Goal: Information Seeking & Learning: Learn about a topic

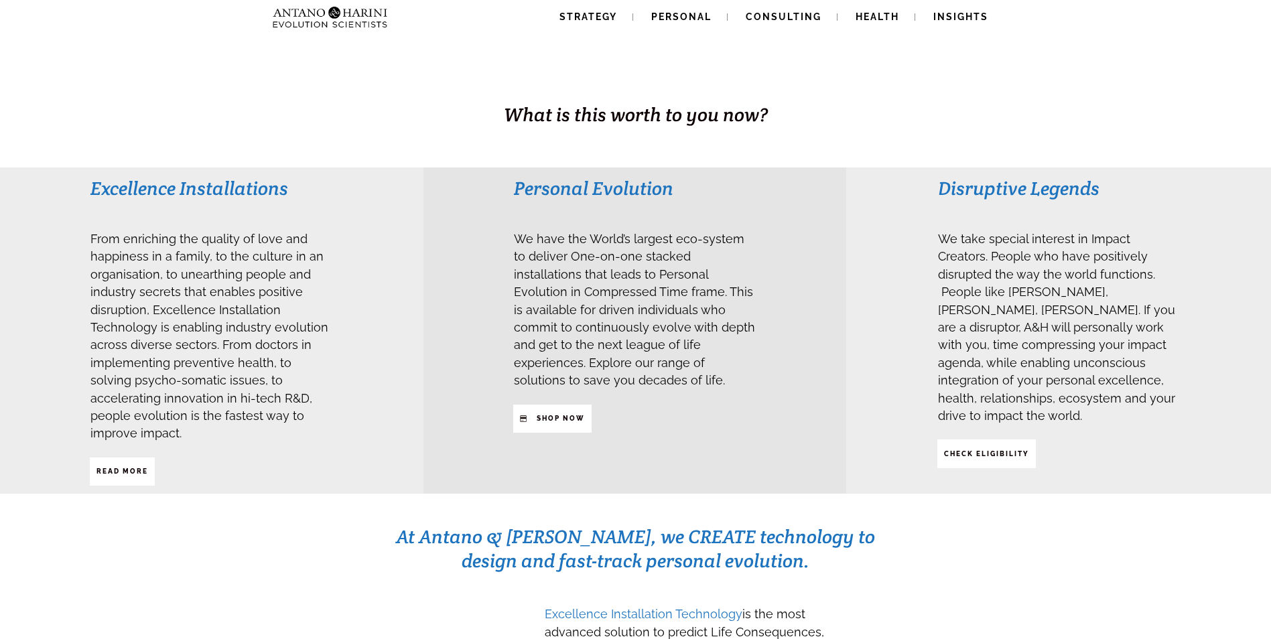
scroll to position [268, 0]
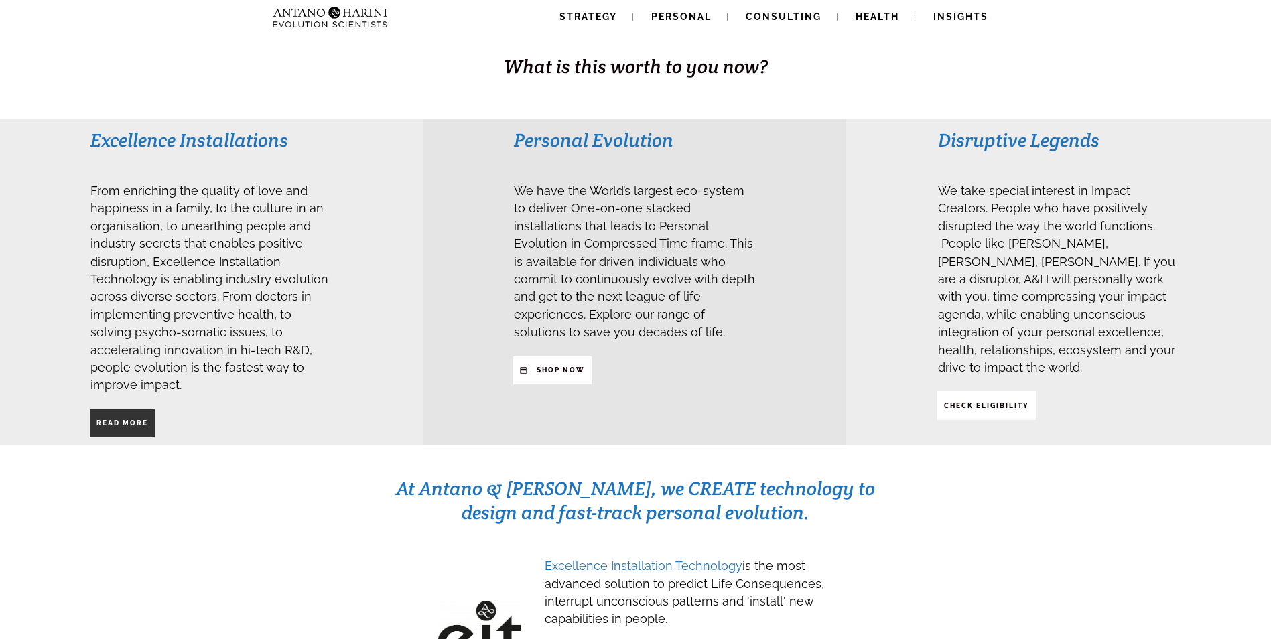
click at [123, 415] on span "Read More" at bounding box center [122, 423] width 52 height 23
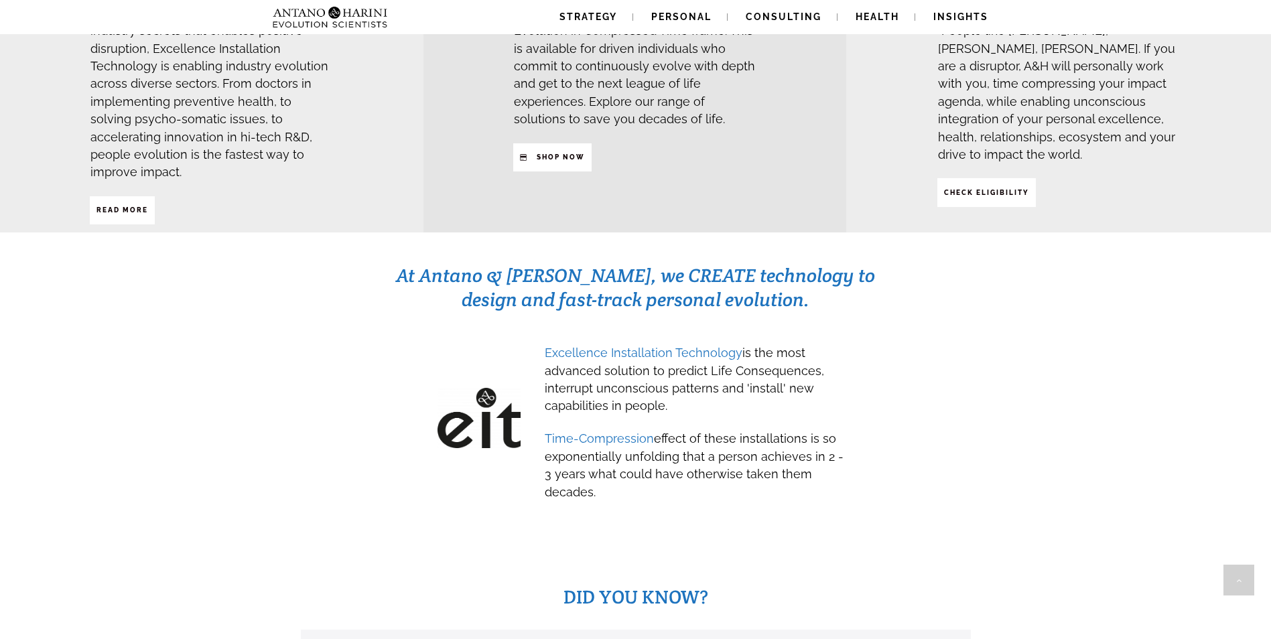
scroll to position [536, 0]
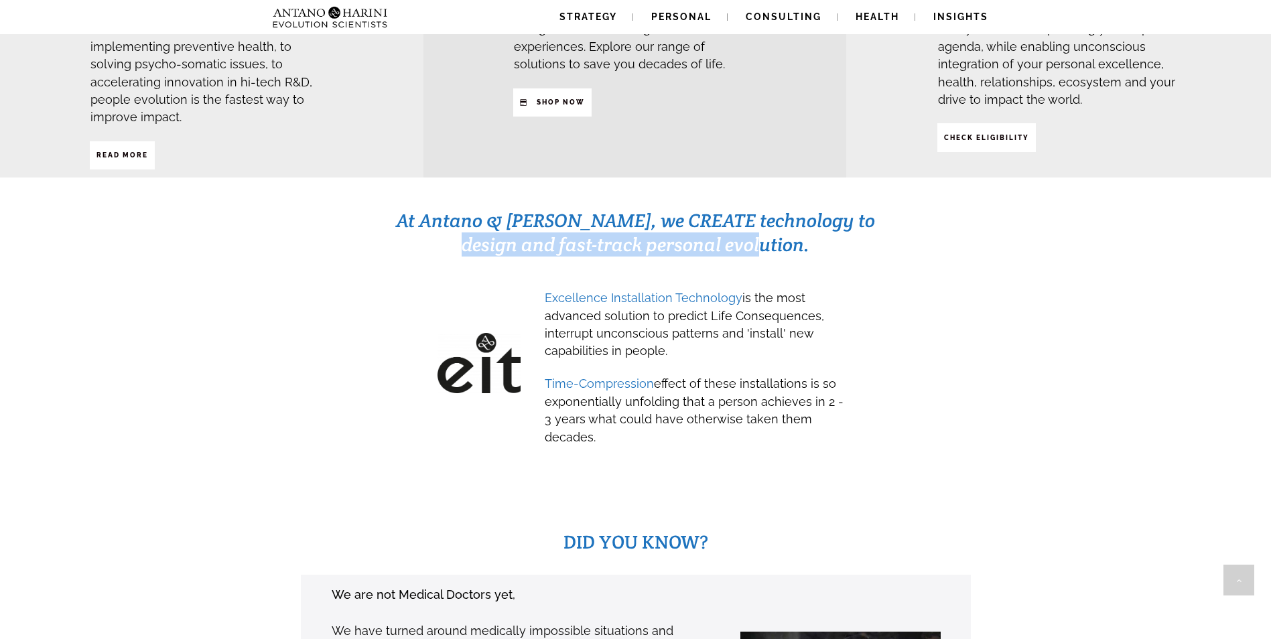
drag, startPoint x: 487, startPoint y: 230, endPoint x: 808, endPoint y: 224, distance: 321.0
click at [808, 224] on h3 "At Antano & [PERSON_NAME], we CREATE technology to design and fast-track person…" at bounding box center [635, 232] width 481 height 48
drag, startPoint x: 808, startPoint y: 224, endPoint x: 854, endPoint y: 245, distance: 50.1
click at [854, 245] on div "At Antano & [PERSON_NAME], we CREATE technology to design and fast-track person…" at bounding box center [635, 338] width 1211 height 261
drag, startPoint x: 638, startPoint y: 426, endPoint x: 545, endPoint y: 271, distance: 180.6
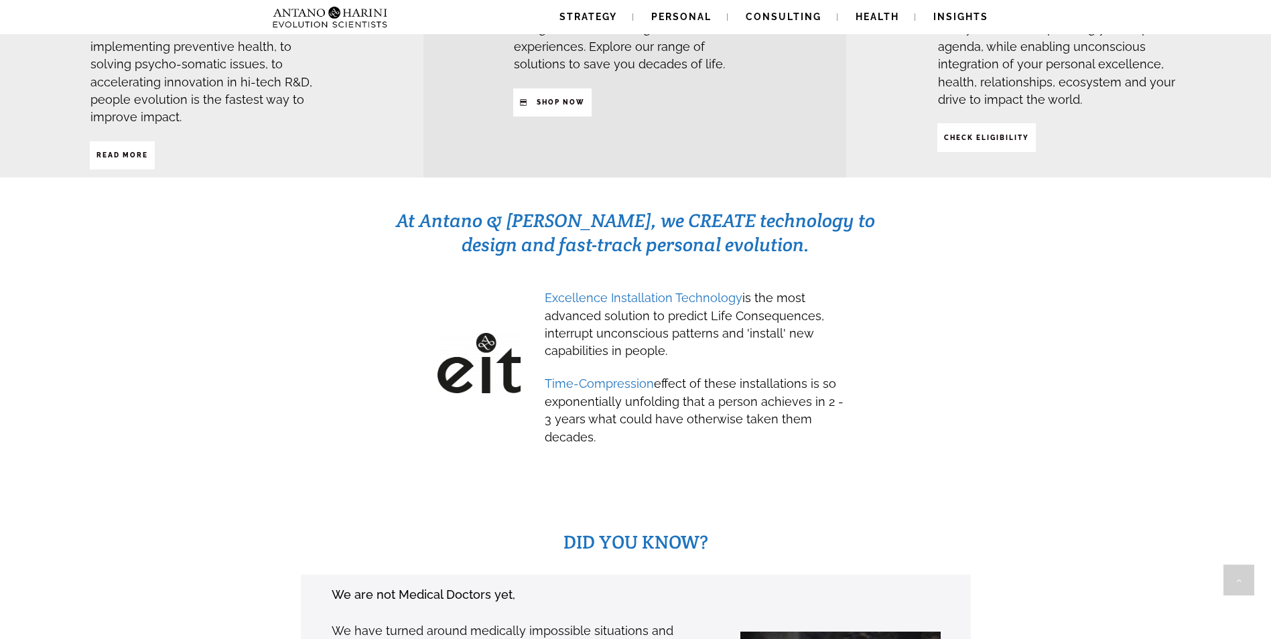
click at [545, 287] on div "Excellence Installation Technology is the most advanced solution to predict Lif…" at bounding box center [695, 366] width 302 height 158
copy div "Excellence Installation Technology is the most advanced solution to predict Lif…"
click at [906, 357] on div "At Antano & [PERSON_NAME], we CREATE technology to design and fast-track person…" at bounding box center [635, 338] width 1211 height 261
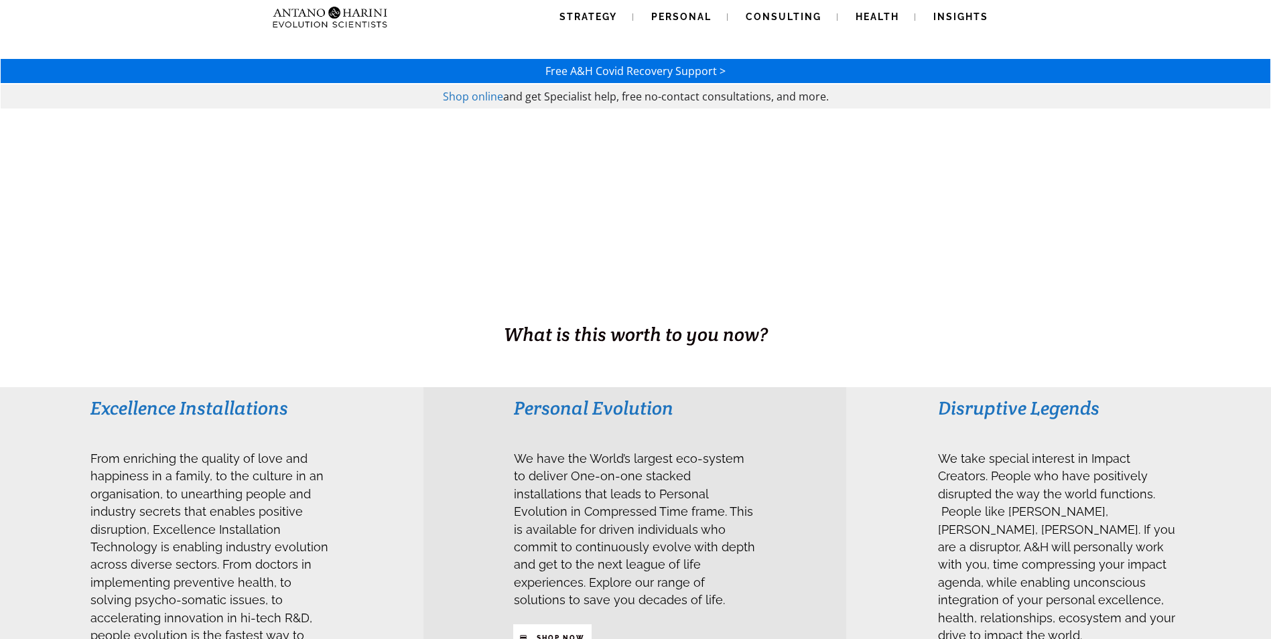
scroll to position [268, 0]
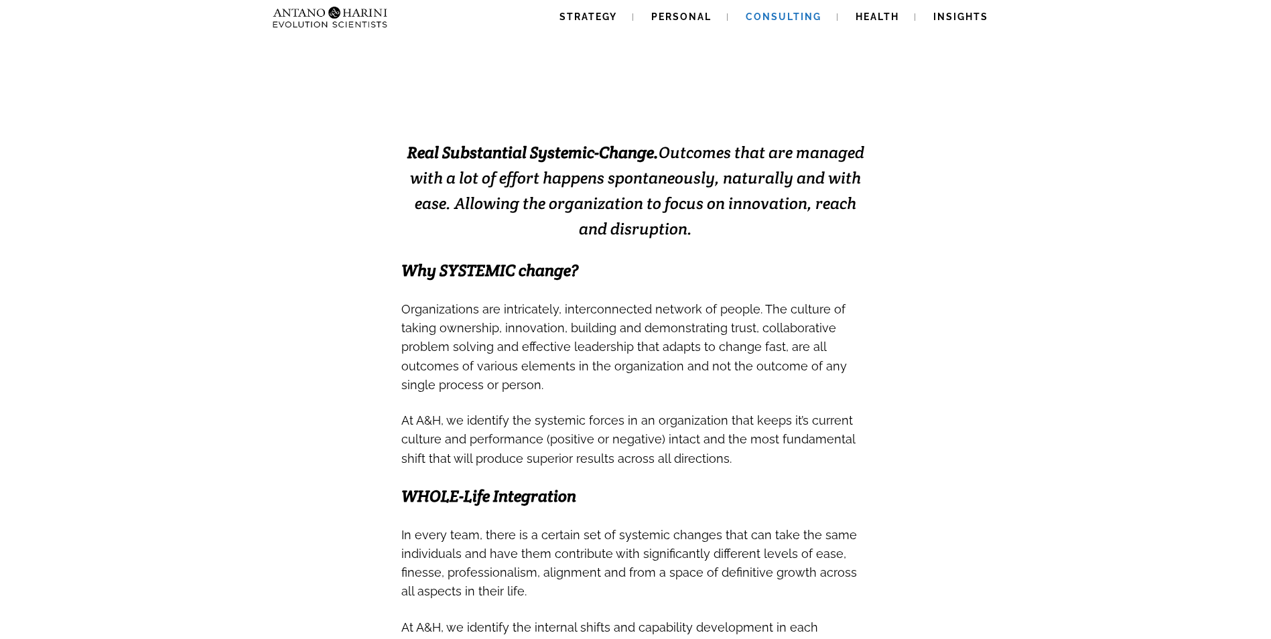
drag, startPoint x: 407, startPoint y: 151, endPoint x: 348, endPoint y: 188, distance: 69.5
click at [362, 160] on div "Free A&H Covid Recovery Support > Shop online and get Specialist help, free no-…" at bounding box center [635, 587] width 1271 height 1633
